Goal: Entertainment & Leisure: Browse casually

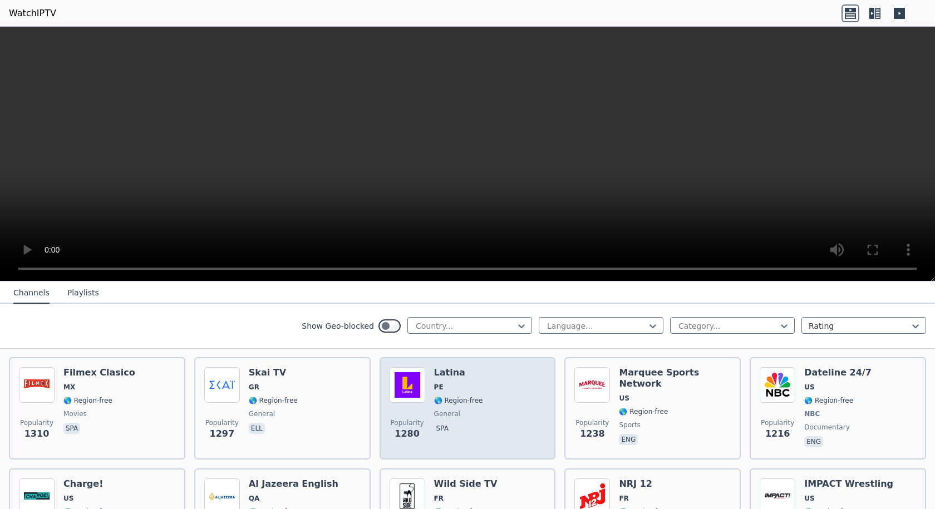
scroll to position [1113, 0]
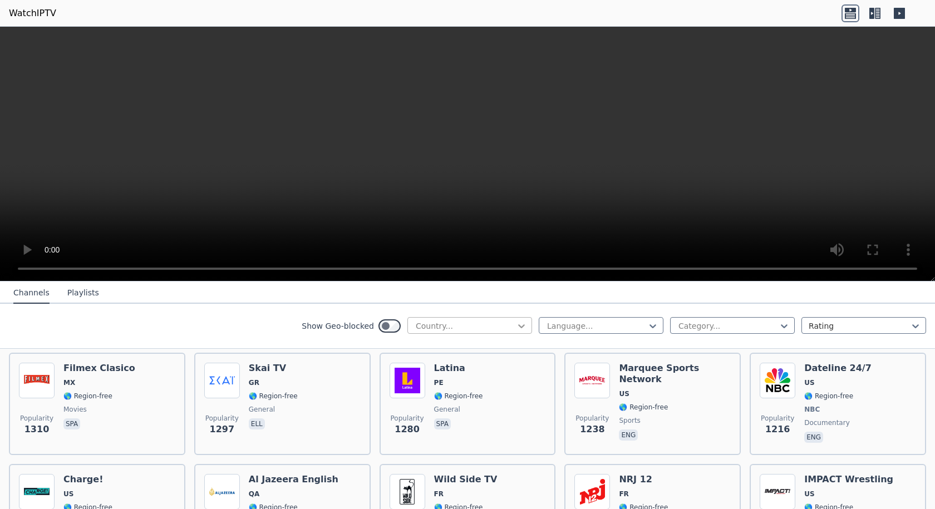
click at [516, 328] on icon at bounding box center [521, 326] width 11 height 11
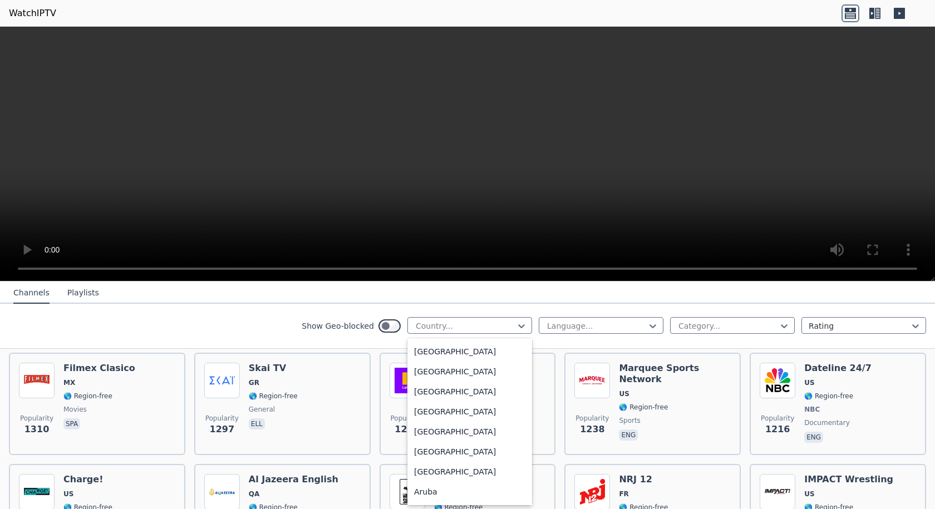
scroll to position [0, 0]
click at [429, 414] on div "[GEOGRAPHIC_DATA]" at bounding box center [469, 411] width 125 height 20
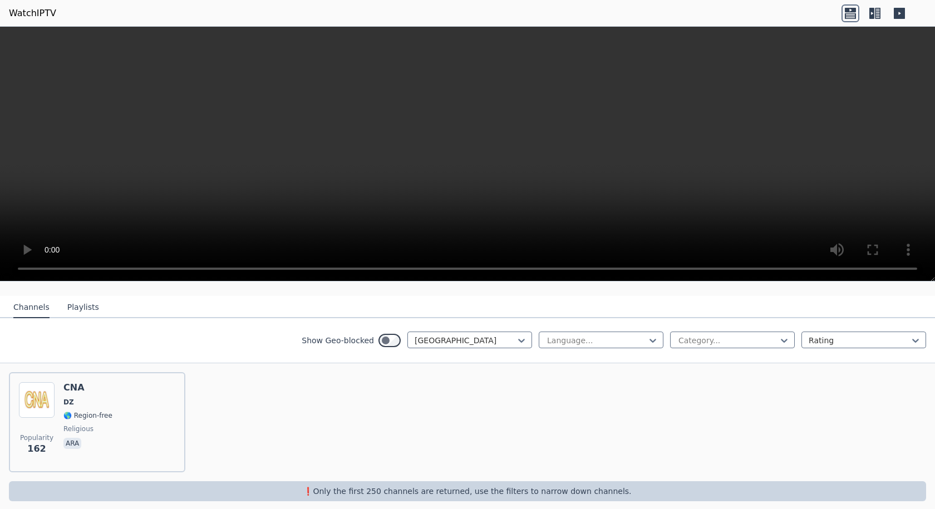
scroll to position [108, 0]
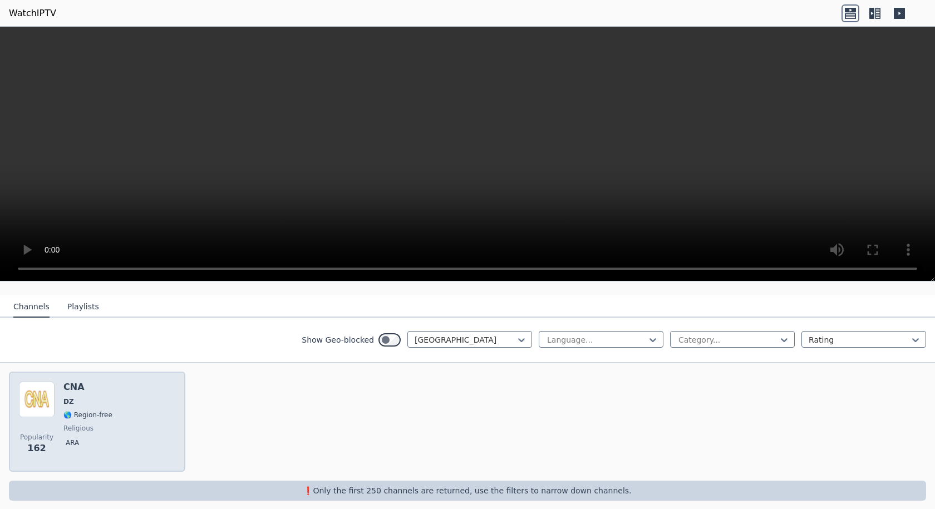
click at [142, 397] on div "Popularity 162 CNA DZ 🌎 Region-free religious ara" at bounding box center [97, 422] width 156 height 80
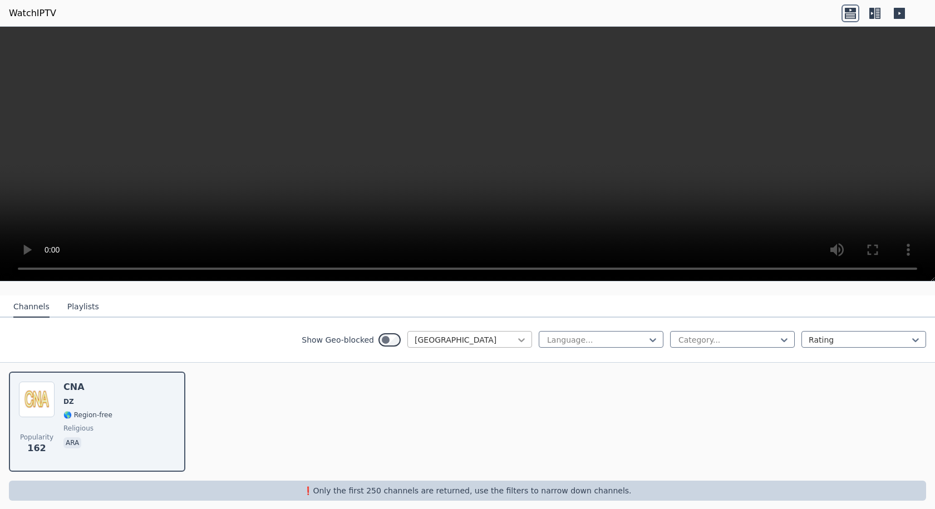
click at [516, 335] on icon at bounding box center [521, 340] width 11 height 11
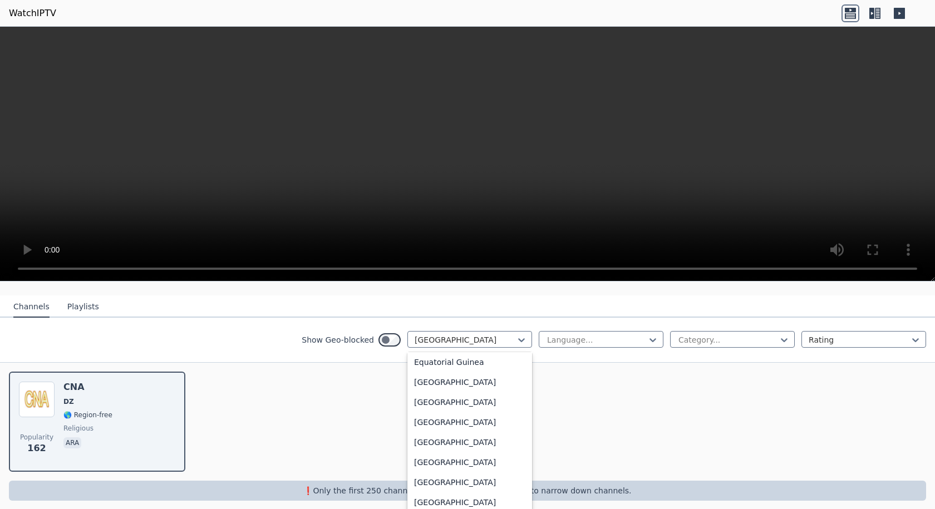
scroll to position [1169, 0]
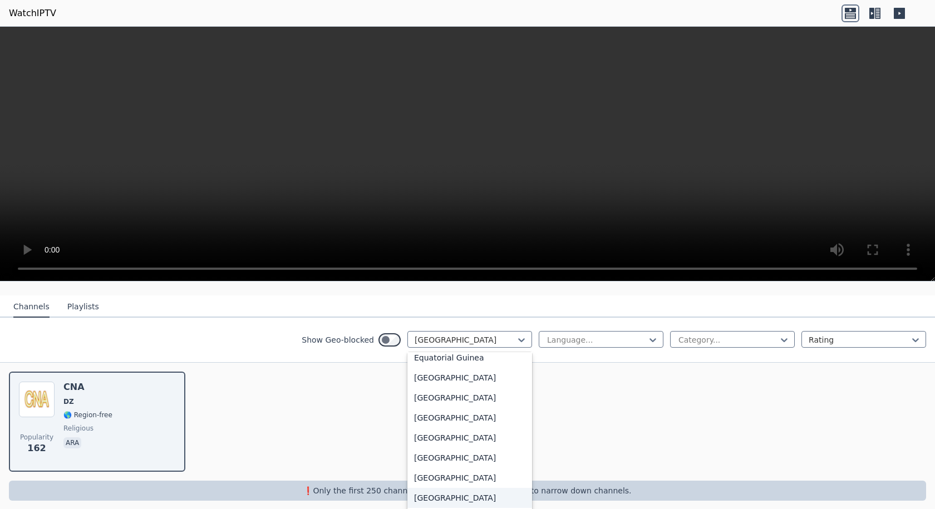
click at [421, 497] on div "[GEOGRAPHIC_DATA]" at bounding box center [469, 498] width 125 height 20
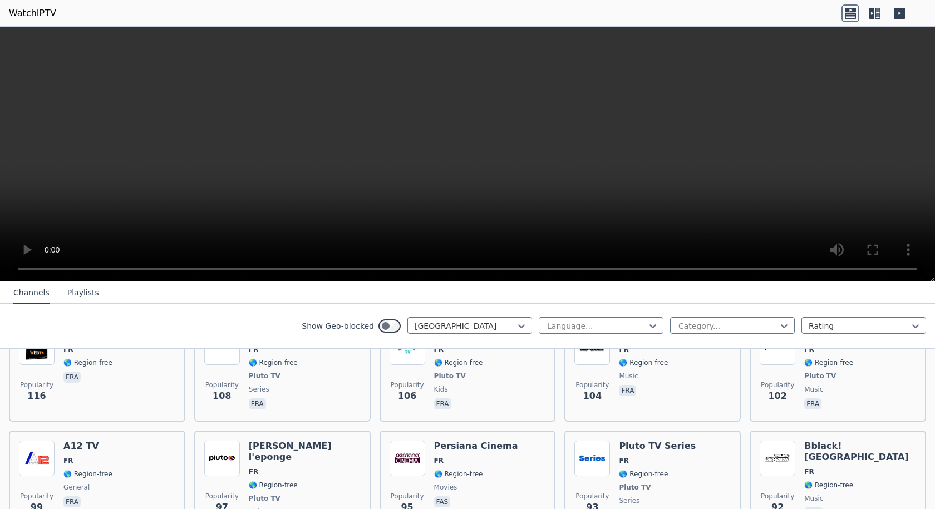
scroll to position [1444, 0]
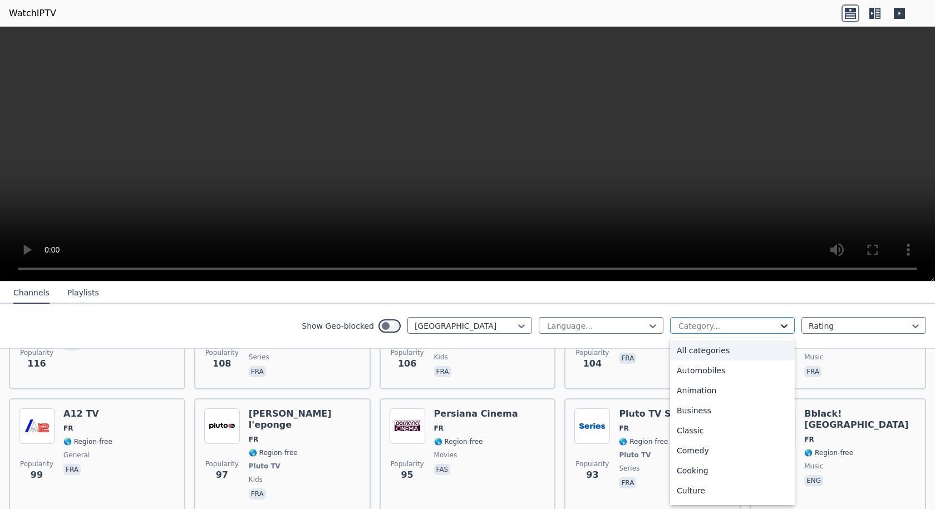
click at [779, 330] on icon at bounding box center [784, 326] width 11 height 11
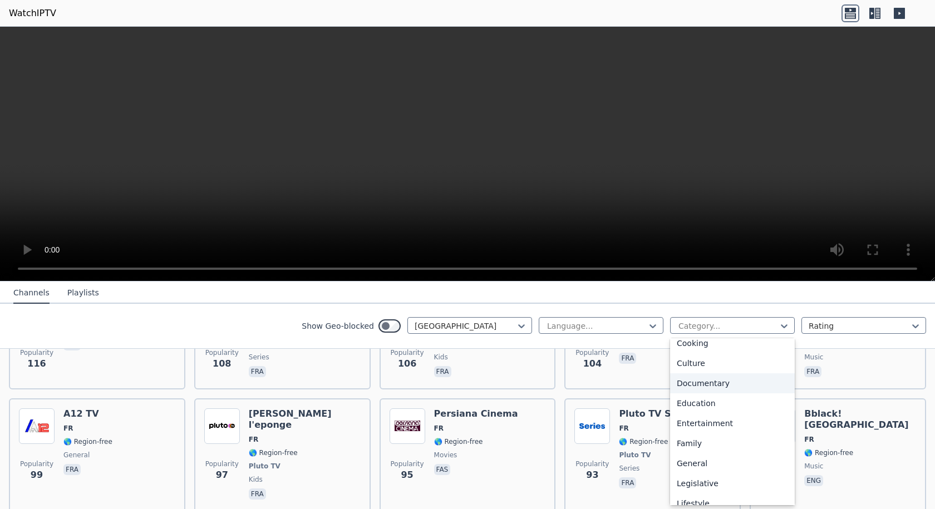
scroll to position [167, 0]
click at [681, 480] on div "Movies" at bounding box center [732, 484] width 125 height 20
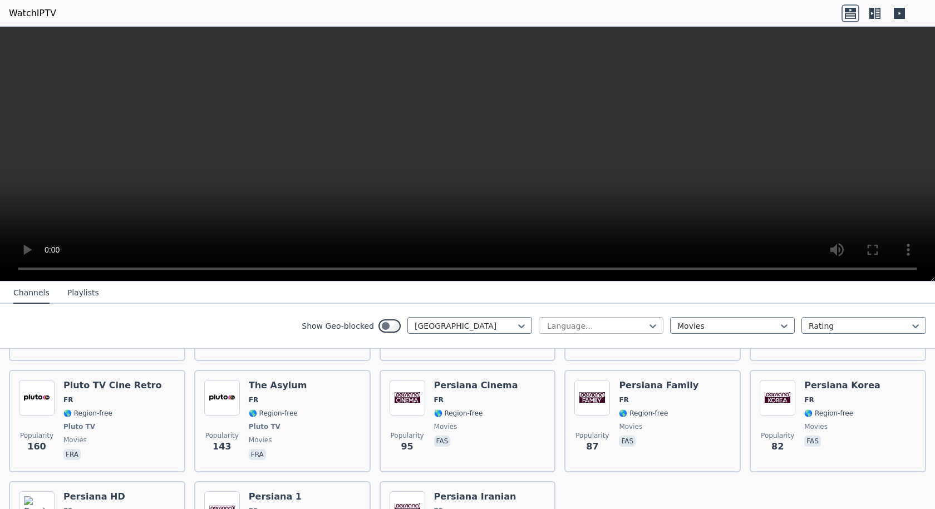
scroll to position [220, 0]
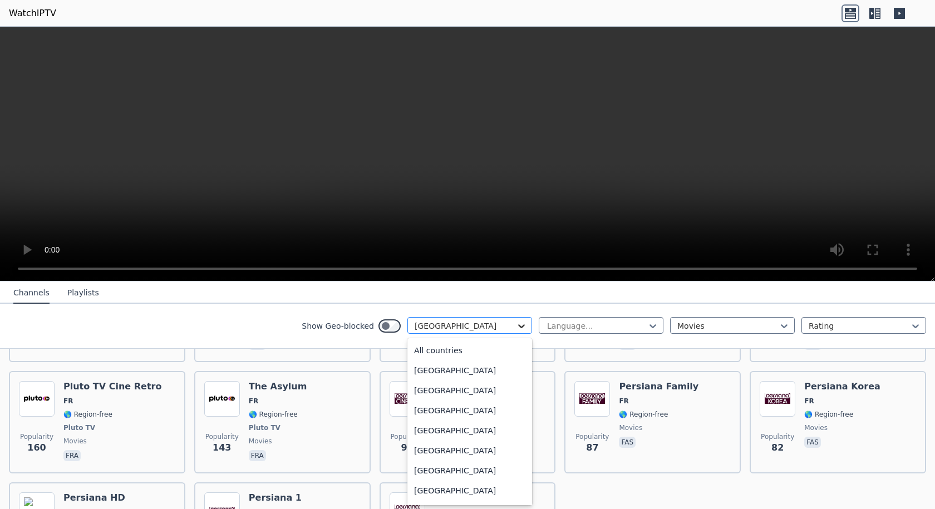
click at [518, 327] on icon at bounding box center [521, 326] width 11 height 11
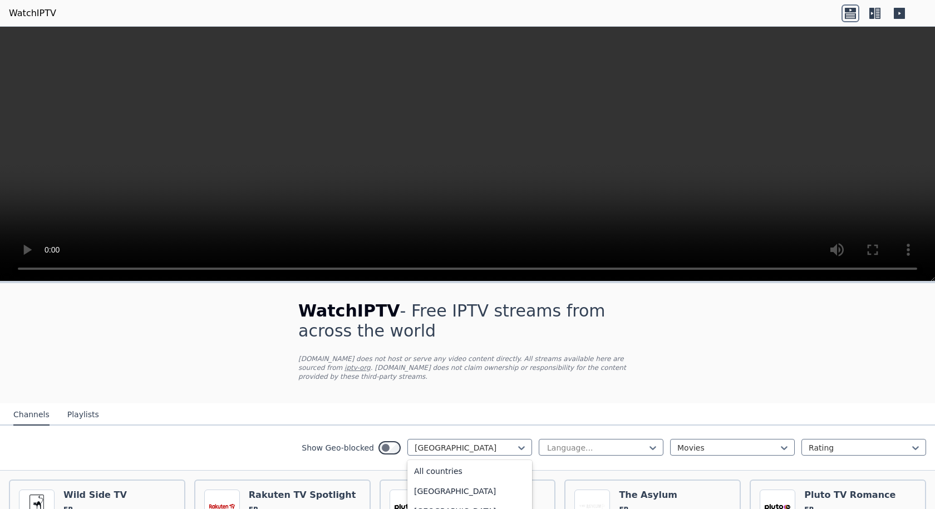
scroll to position [0, 0]
click at [454, 467] on div "All countries" at bounding box center [469, 473] width 125 height 20
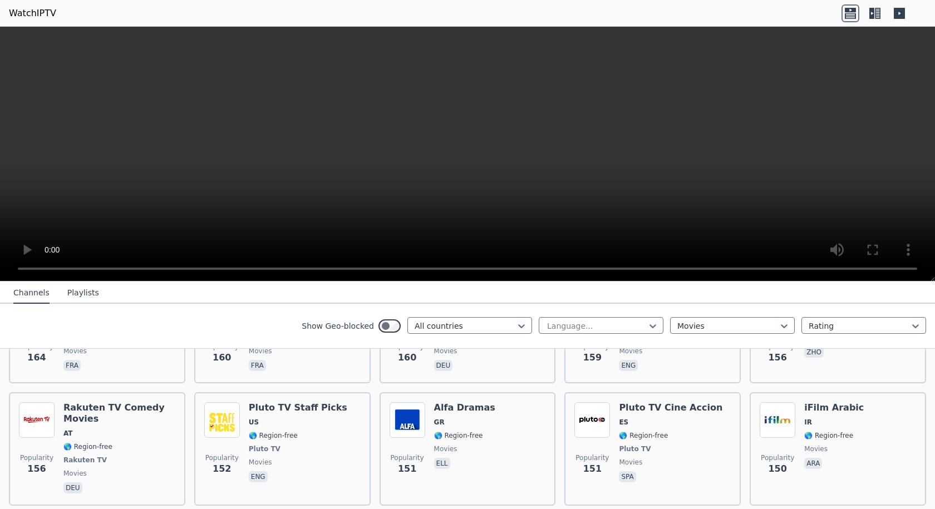
scroll to position [2115, 0]
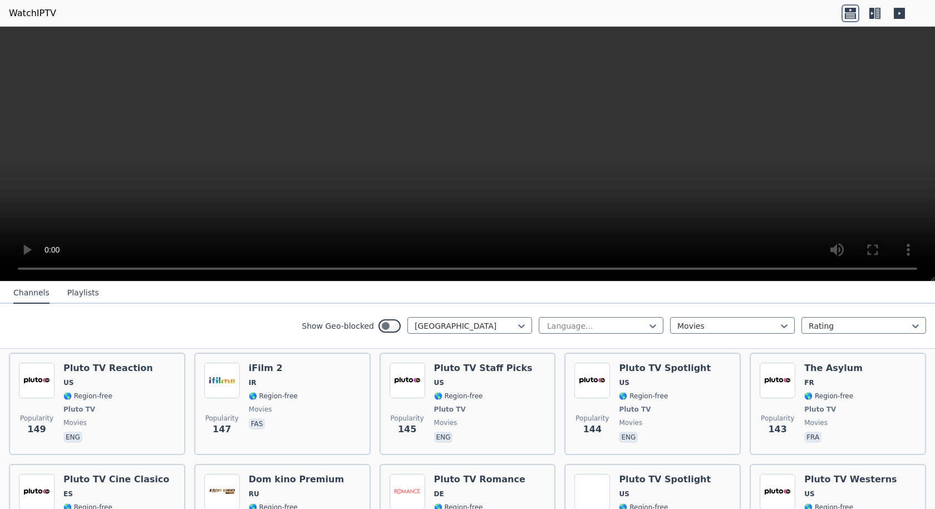
scroll to position [331, 0]
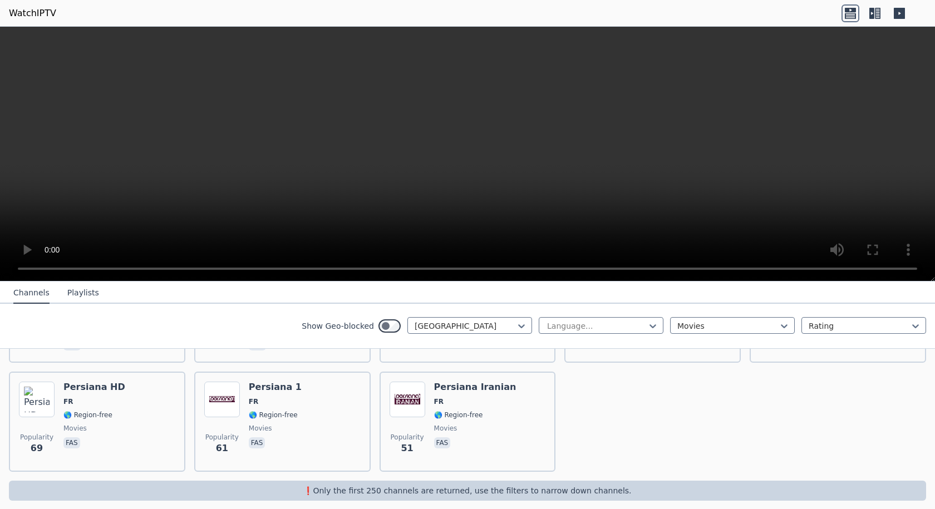
scroll to position [8, 0]
